Goal: Information Seeking & Learning: Understand process/instructions

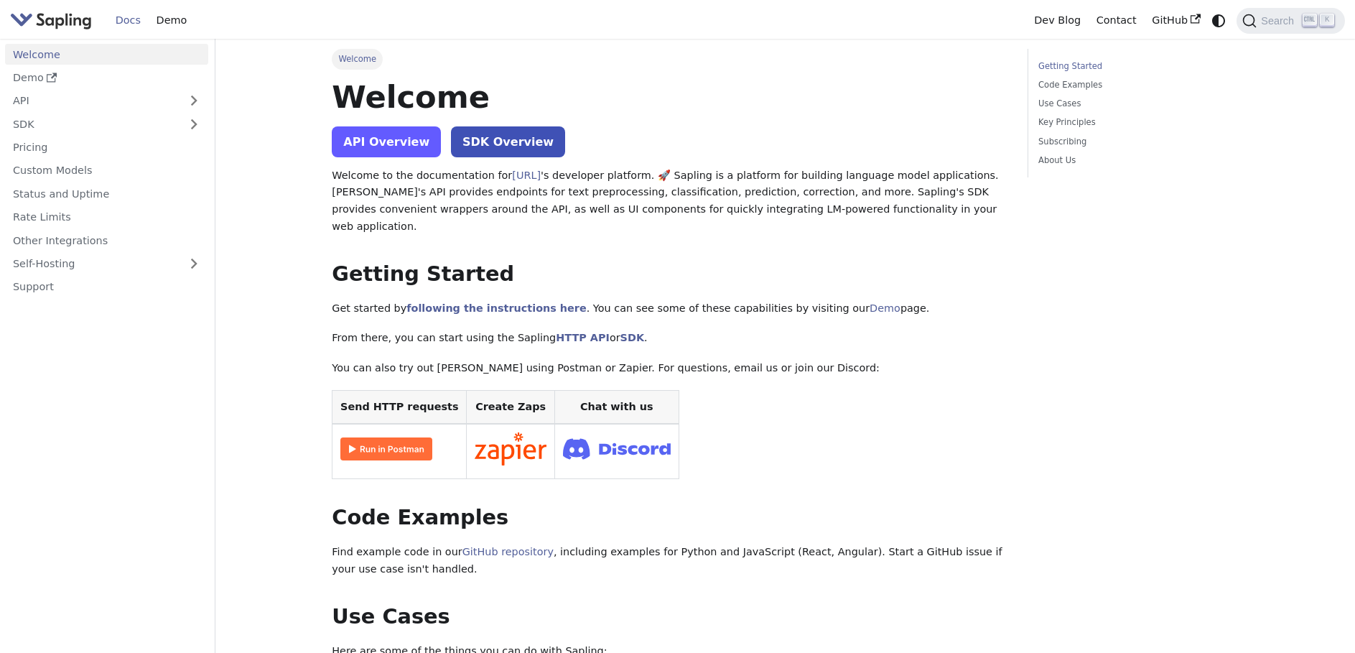
click at [380, 138] on link "API Overview" at bounding box center [386, 141] width 109 height 31
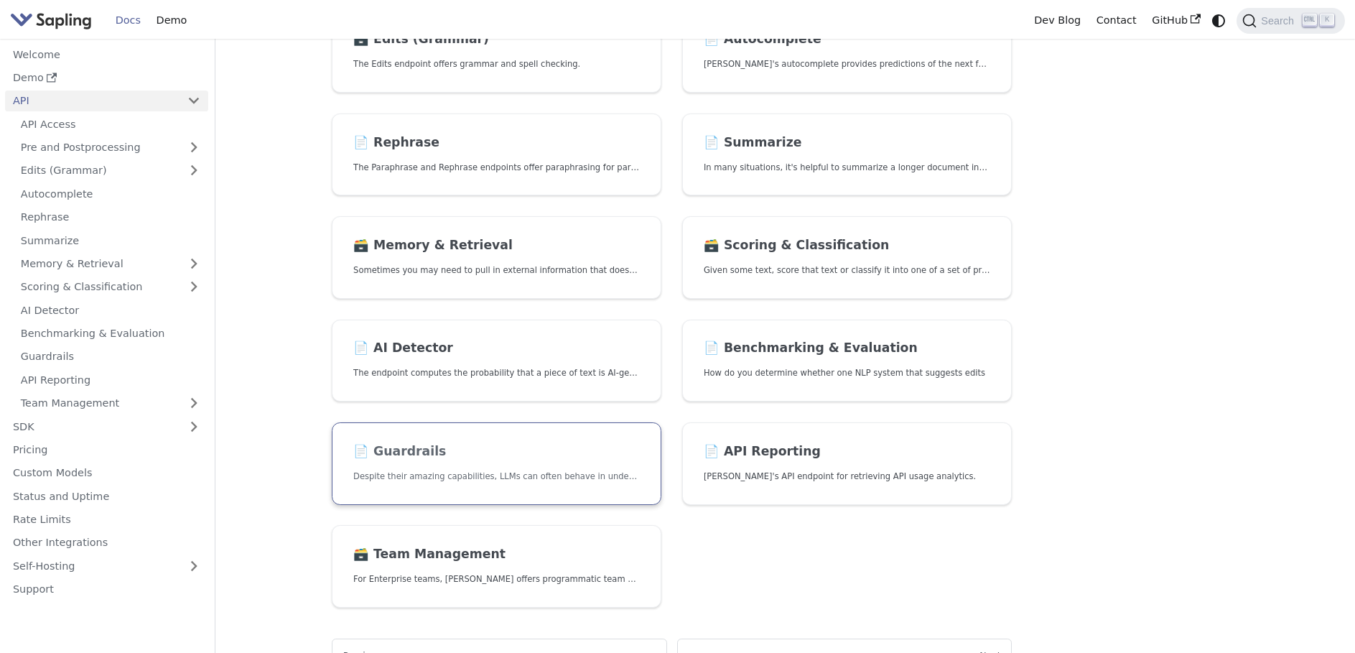
scroll to position [287, 0]
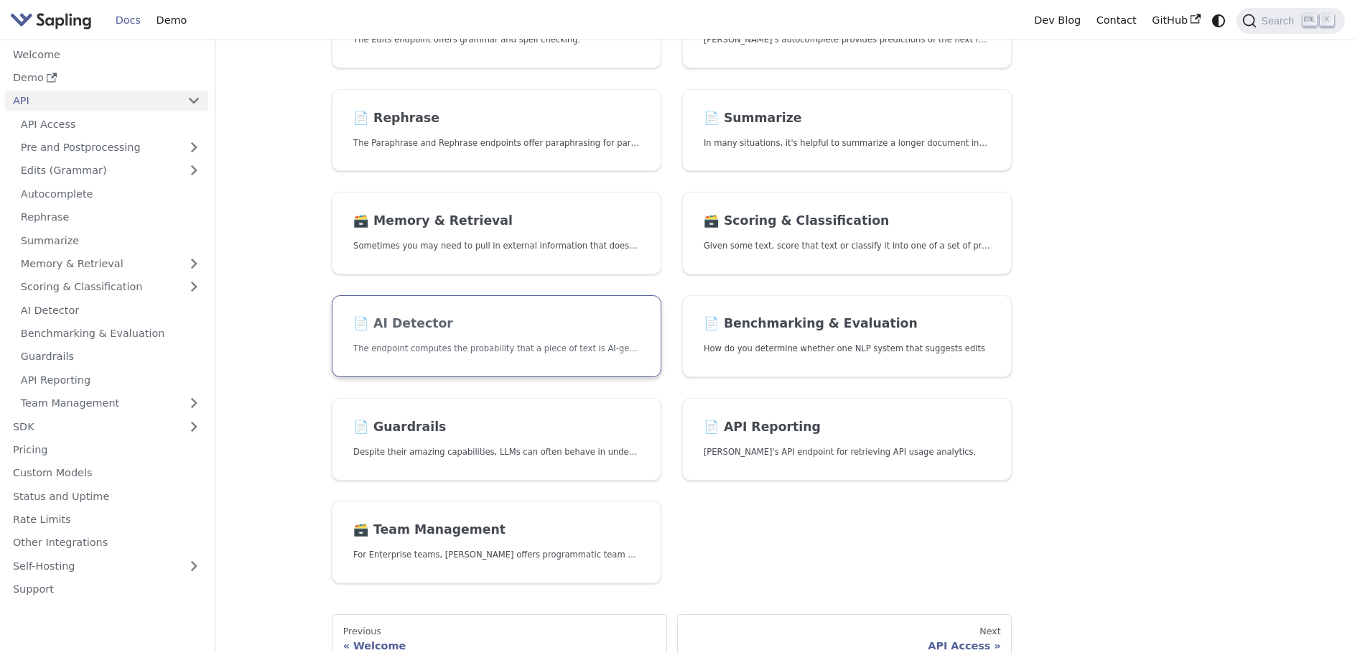
click at [436, 339] on link "📄️ AI Detector The endpoint computes the probability that a piece of text is AI…" at bounding box center [497, 336] width 330 height 83
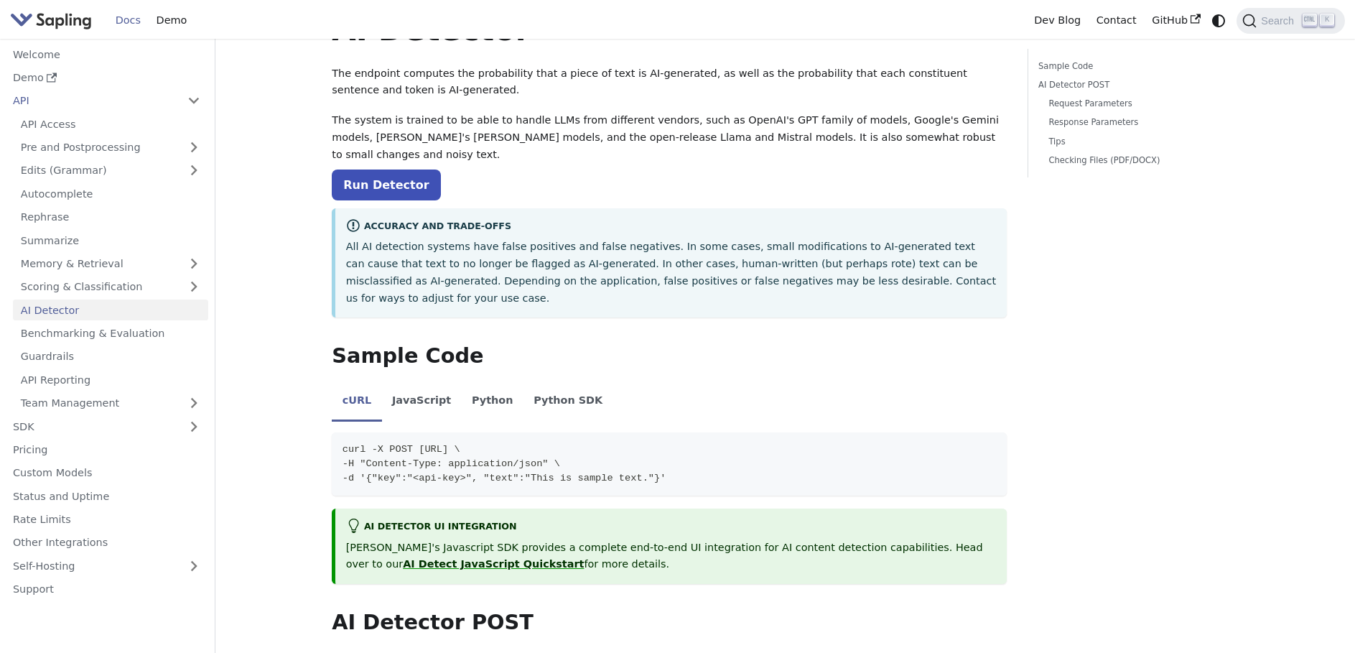
scroll to position [72, 0]
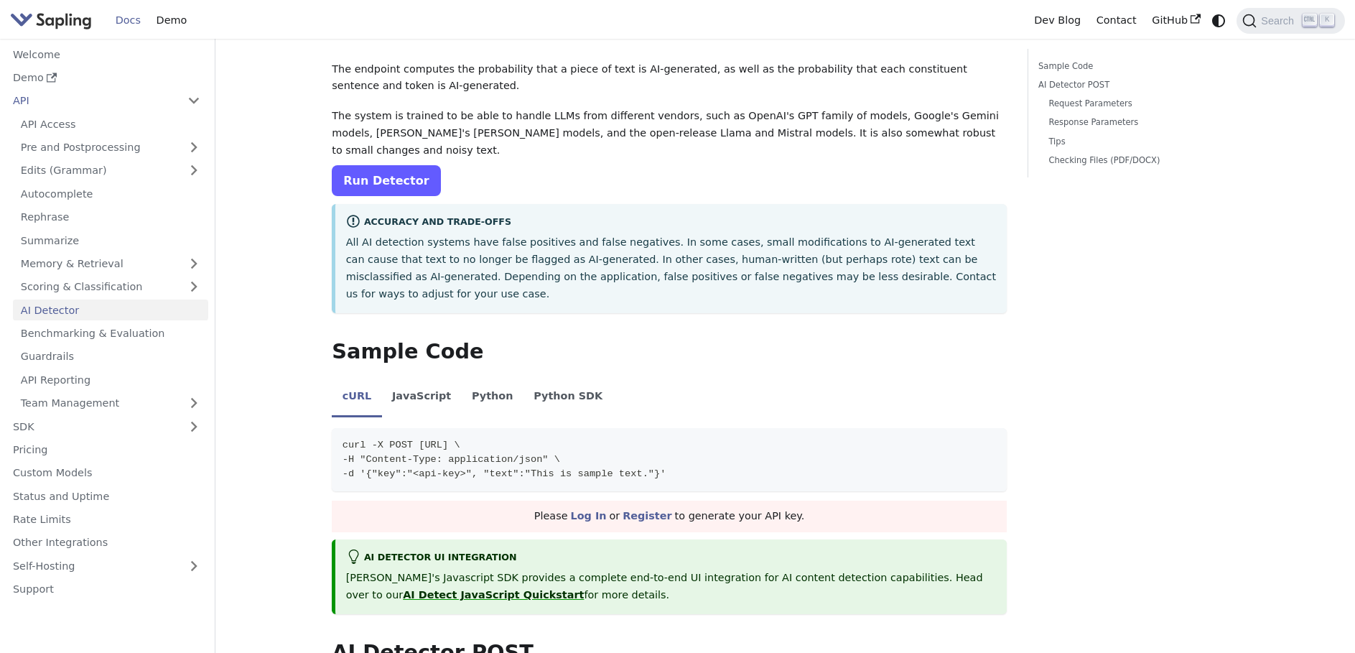
click at [377, 165] on link "Run Detector" at bounding box center [386, 180] width 108 height 31
